Goal: Transaction & Acquisition: Purchase product/service

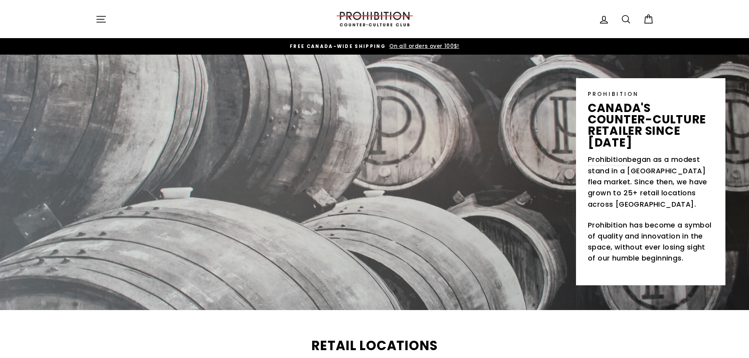
click at [622, 19] on icon at bounding box center [625, 18] width 7 height 7
click at [293, 27] on input "Search our store" at bounding box center [371, 19] width 518 height 26
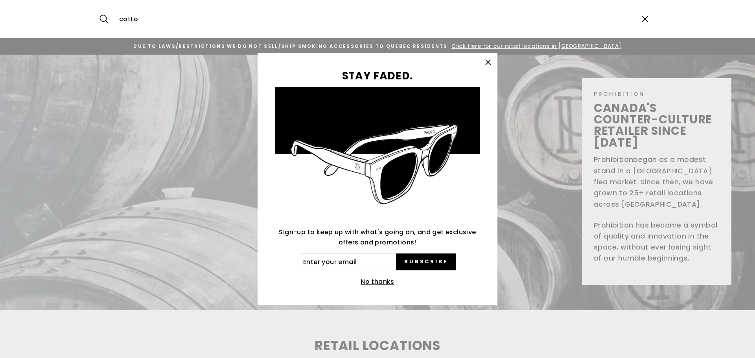
click at [492, 61] on icon "button" at bounding box center [488, 62] width 11 height 11
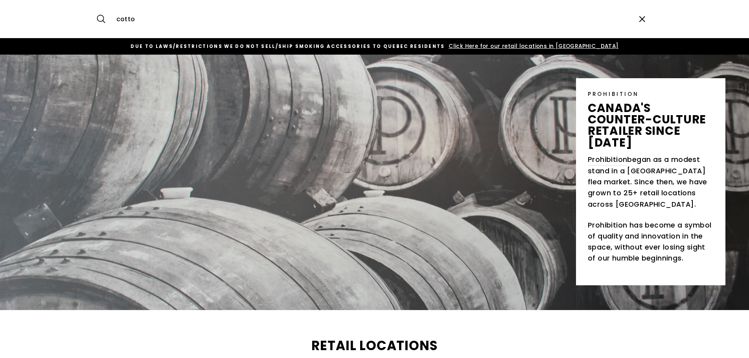
click at [329, 13] on input "cotto" at bounding box center [371, 19] width 518 height 26
type input "cotton"
click at [96, 6] on button "Search" at bounding box center [104, 19] width 17 height 26
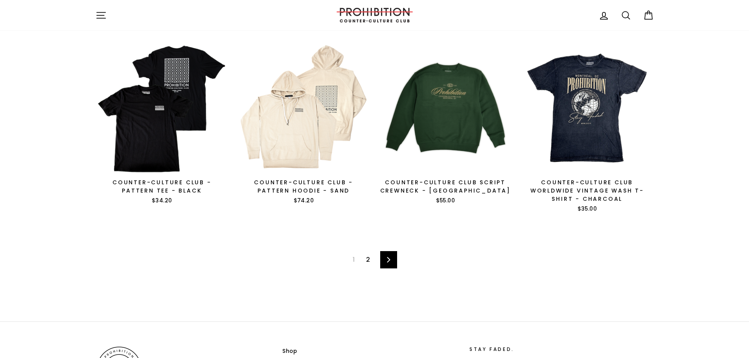
scroll to position [624, 0]
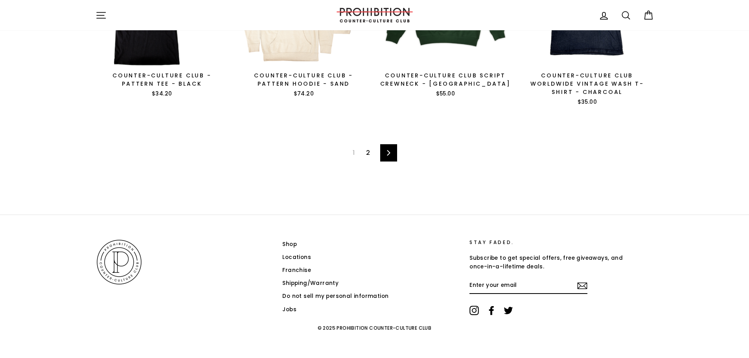
click at [369, 156] on link "2" at bounding box center [367, 153] width 13 height 13
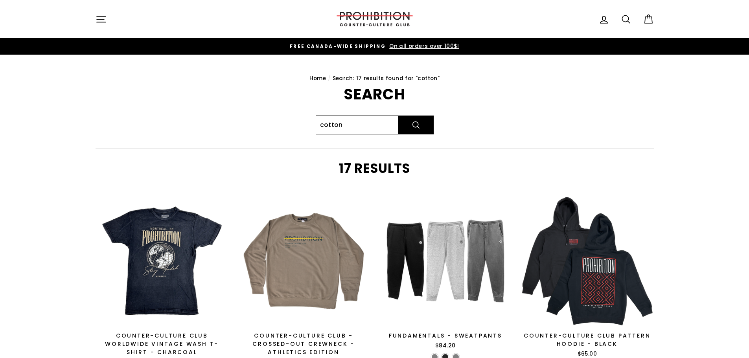
click at [354, 124] on input "cotton" at bounding box center [357, 125] width 83 height 19
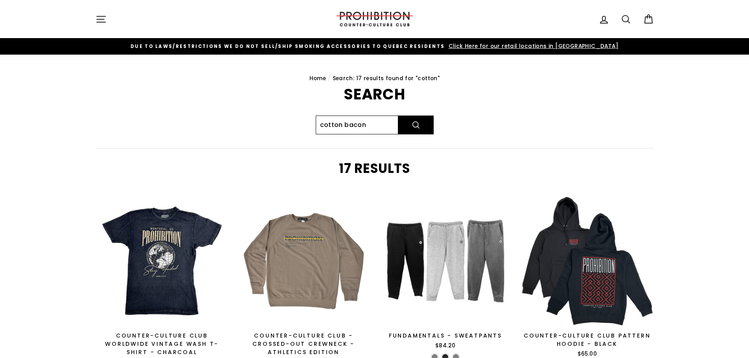
type input "cotton bacon"
click at [398, 116] on button "Search" at bounding box center [415, 125] width 35 height 19
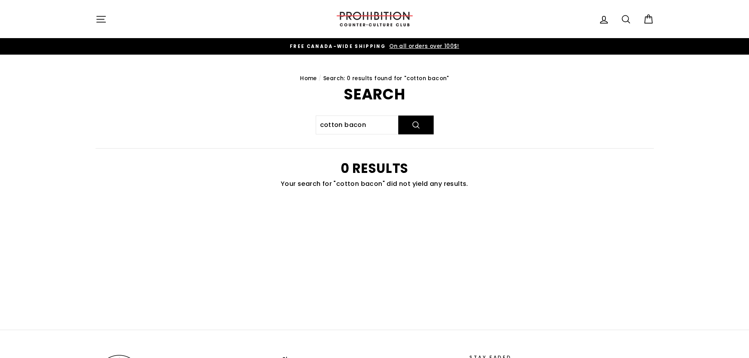
click at [96, 24] on icon "button" at bounding box center [101, 19] width 11 height 11
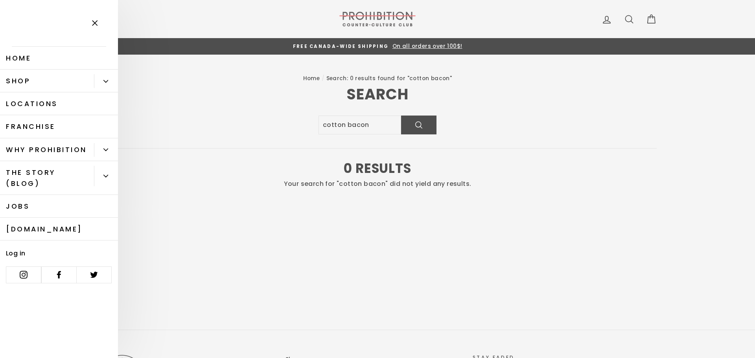
click at [106, 80] on icon "Primary" at bounding box center [105, 81] width 5 height 5
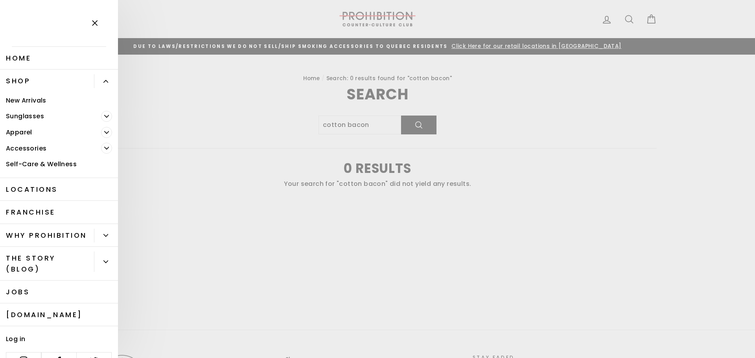
click at [265, 74] on main "Home / Search: 0 results found for "cotton bacon" Search cotton bacon Search 0 …" at bounding box center [377, 192] width 755 height 275
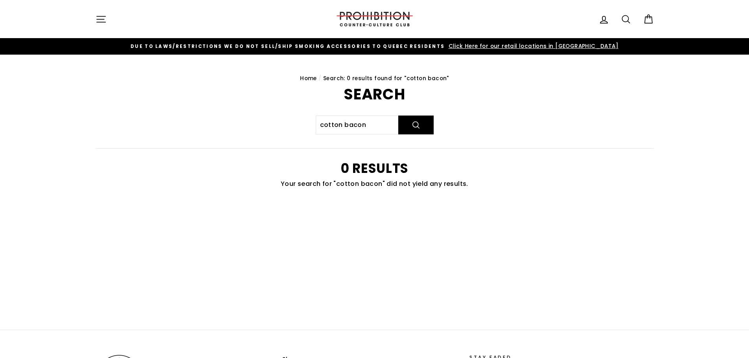
click at [94, 17] on button "Site navigation" at bounding box center [101, 19] width 20 height 17
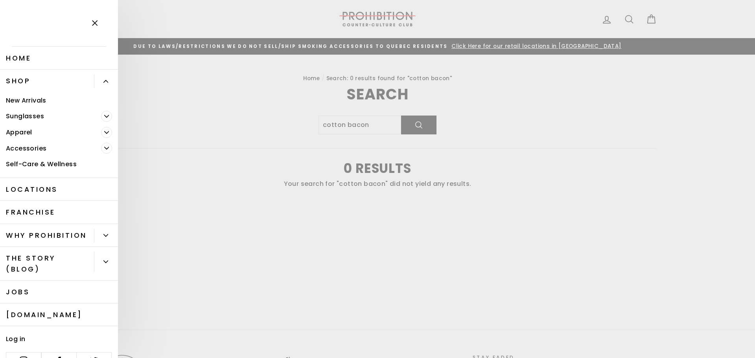
scroll to position [30, 0]
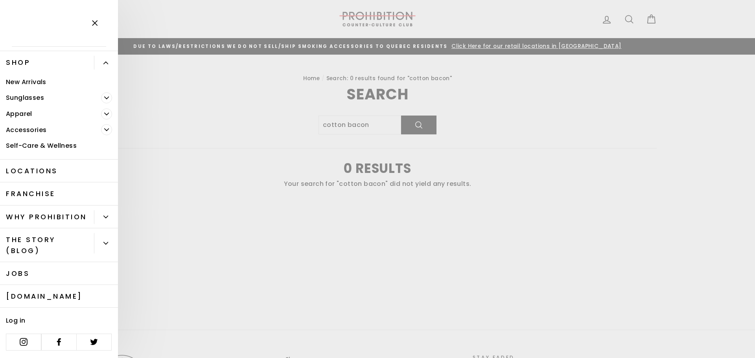
click at [50, 298] on link "[DOMAIN_NAME]" at bounding box center [59, 296] width 118 height 23
